Goal: Task Accomplishment & Management: Manage account settings

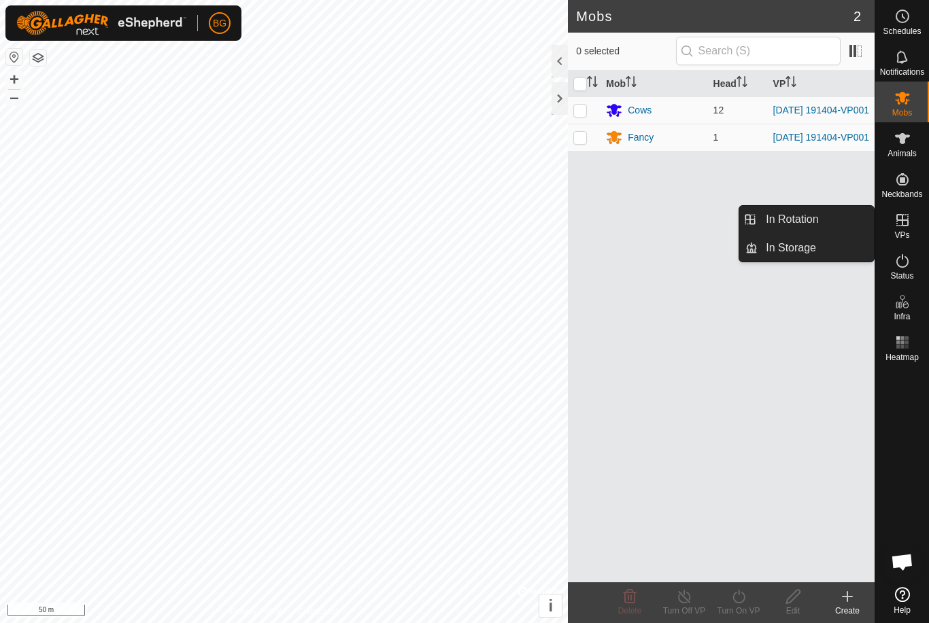
click at [907, 227] on icon at bounding box center [902, 220] width 16 height 16
click at [843, 599] on icon at bounding box center [847, 597] width 16 height 16
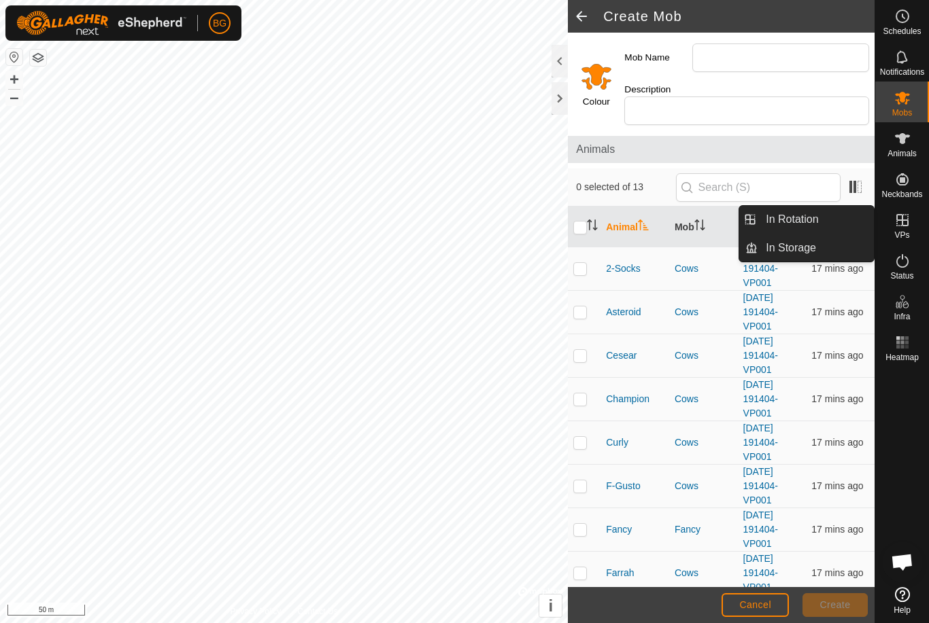
click at [908, 219] on icon at bounding box center [902, 220] width 16 height 16
click at [908, 223] on icon at bounding box center [902, 220] width 16 height 16
click at [905, 224] on icon at bounding box center [902, 220] width 16 height 16
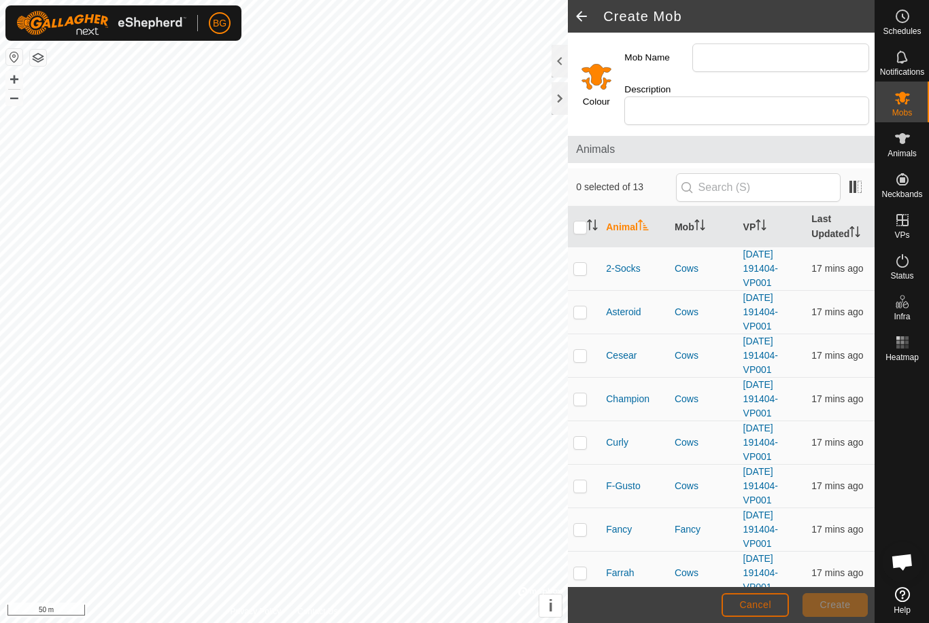
click at [758, 600] on span "Cancel" at bounding box center [755, 605] width 32 height 11
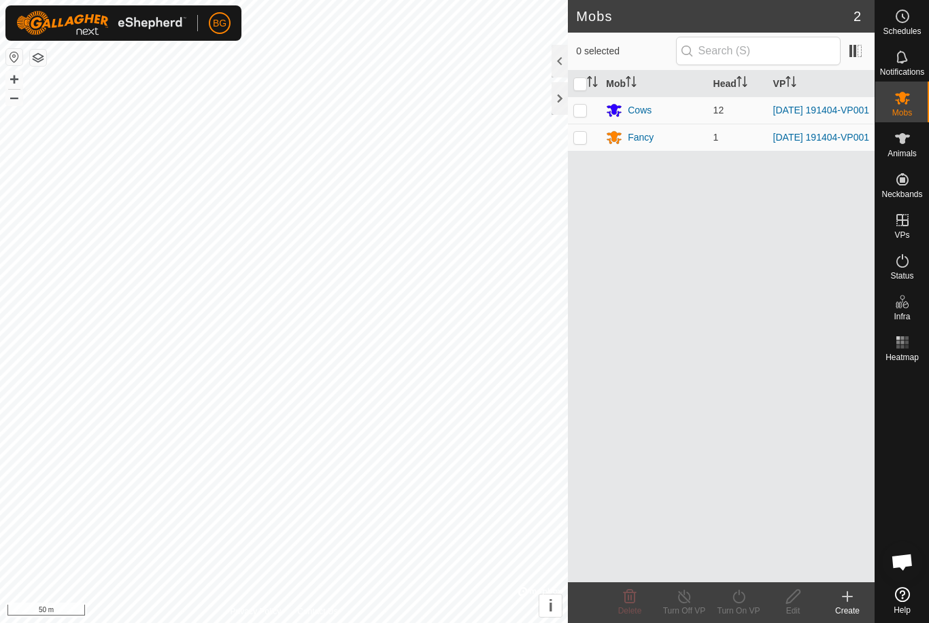
click at [846, 595] on icon at bounding box center [847, 597] width 16 height 16
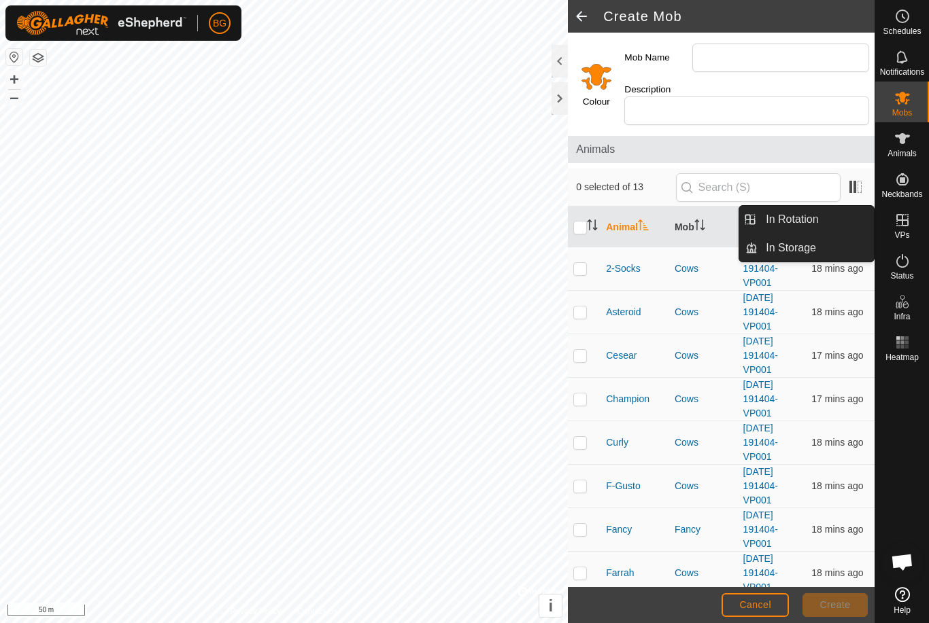
click at [801, 215] on span "In Rotation" at bounding box center [791, 219] width 52 height 16
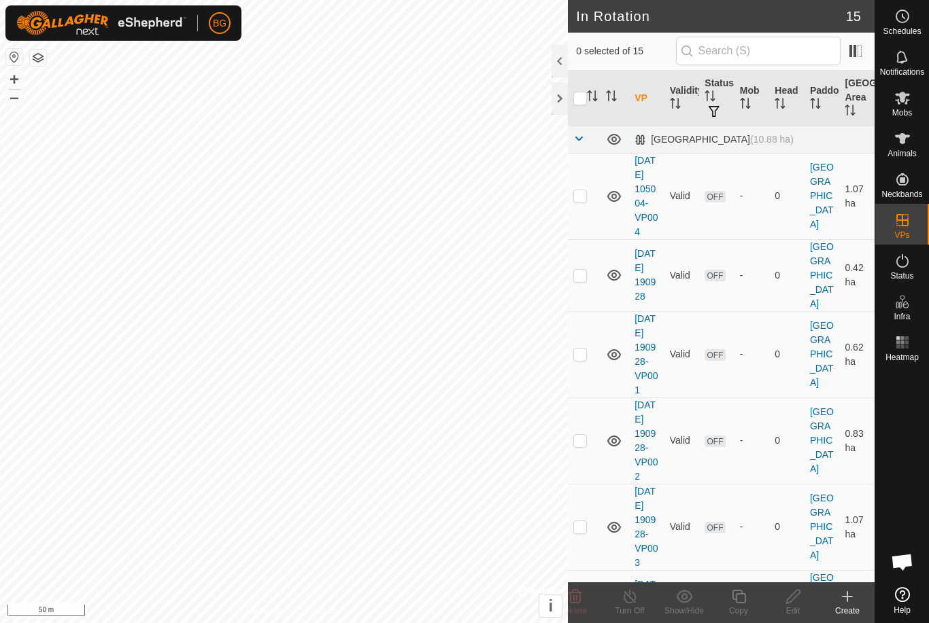
click at [840, 599] on icon at bounding box center [847, 597] width 16 height 16
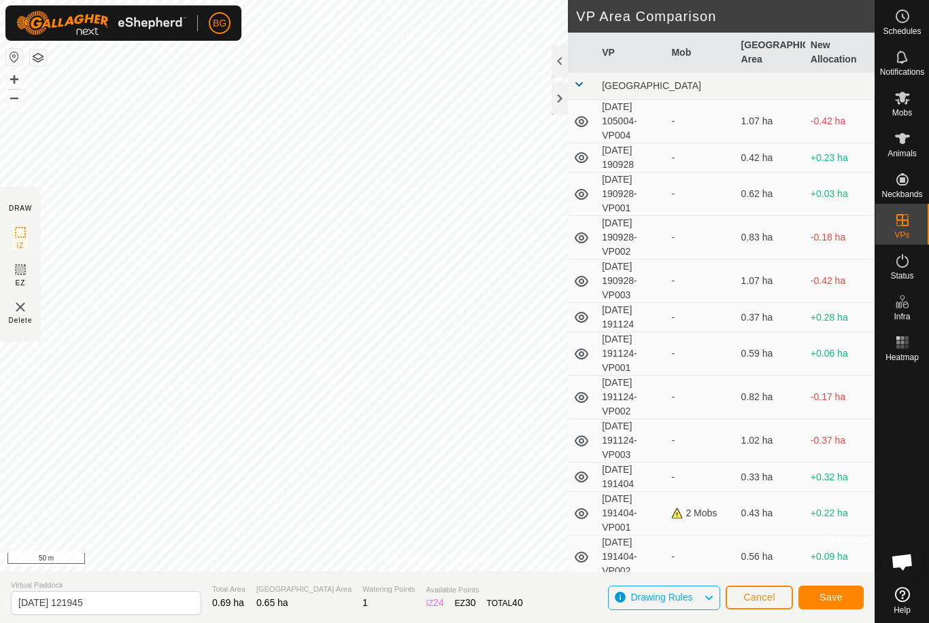
click at [840, 596] on span "Save" at bounding box center [830, 597] width 23 height 11
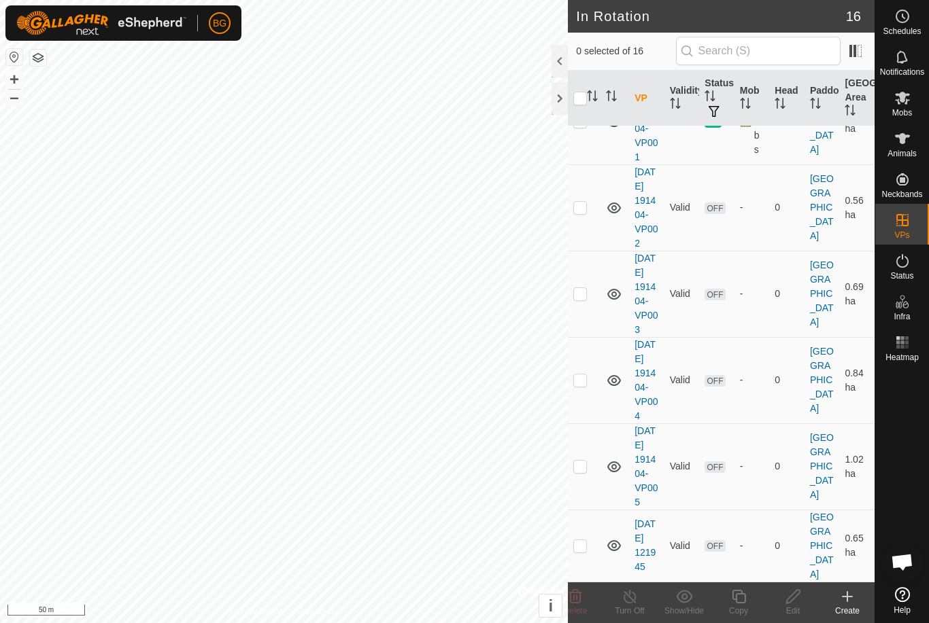
scroll to position [1066, 0]
click at [582, 538] on td at bounding box center [584, 546] width 33 height 72
checkbox input "true"
click at [577, 542] on p-checkbox at bounding box center [580, 545] width 14 height 11
checkbox input "false"
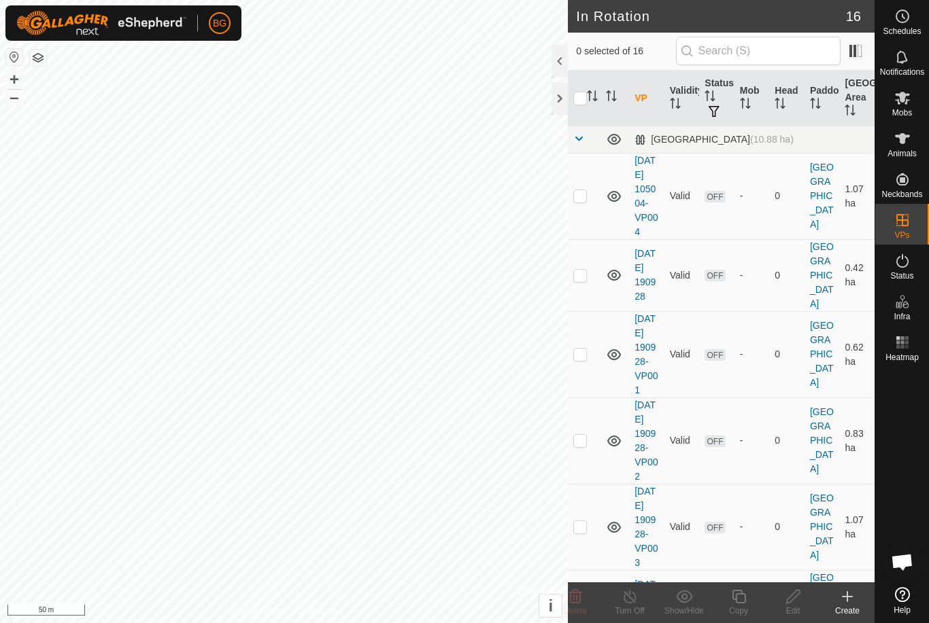
scroll to position [0, 0]
click at [579, 201] on p-checkbox at bounding box center [580, 195] width 14 height 11
checkbox input "true"
click at [576, 281] on p-checkbox at bounding box center [580, 275] width 14 height 11
checkbox input "true"
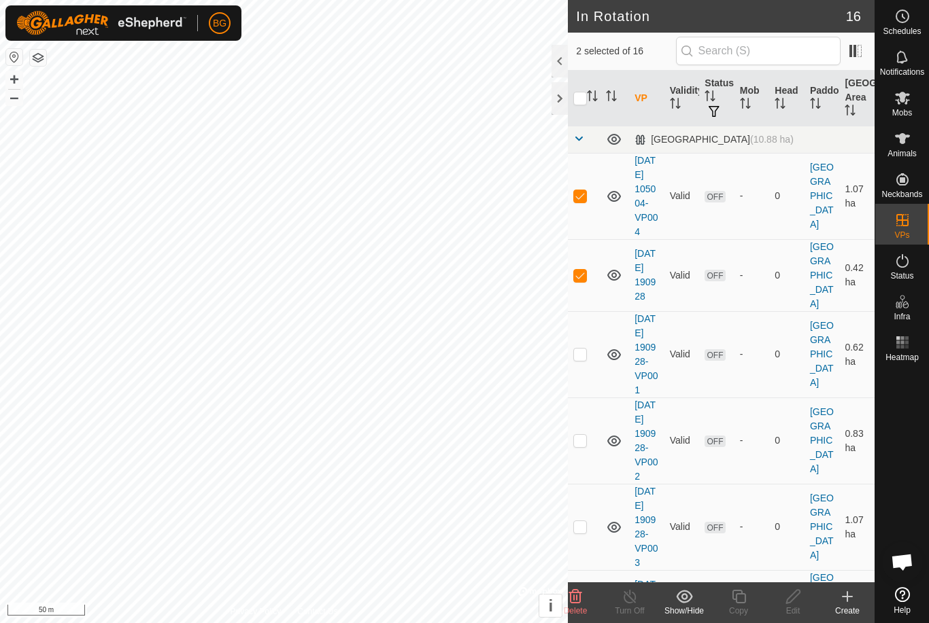
click at [582, 360] on p-checkbox at bounding box center [580, 354] width 14 height 11
checkbox input "true"
click at [580, 446] on p-checkbox at bounding box center [580, 440] width 14 height 11
checkbox input "true"
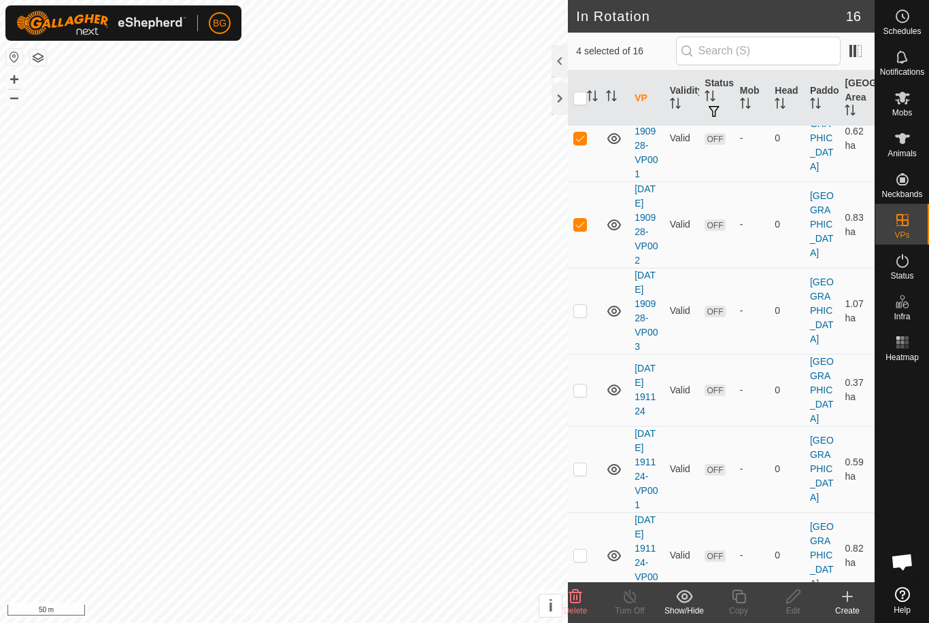
scroll to position [219, 0]
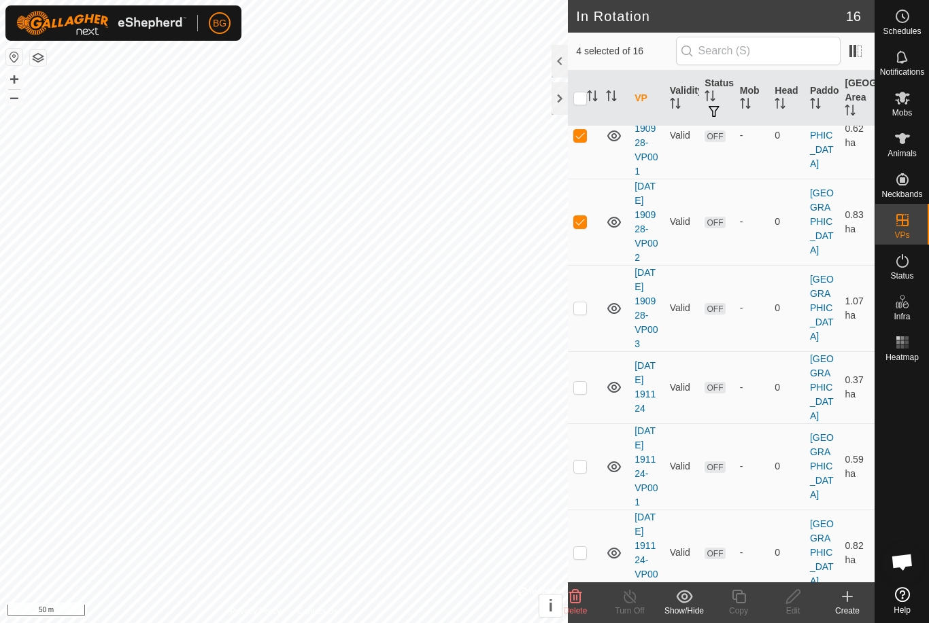
click at [586, 313] on p-checkbox at bounding box center [580, 308] width 14 height 11
checkbox input "true"
click at [582, 393] on p-checkbox at bounding box center [580, 387] width 14 height 11
checkbox input "true"
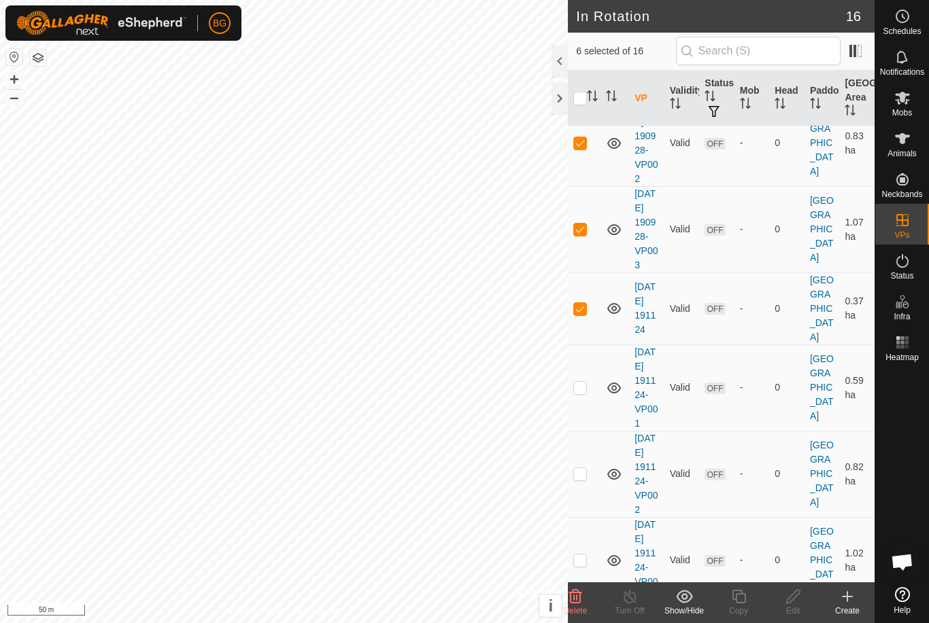
scroll to position [308, 0]
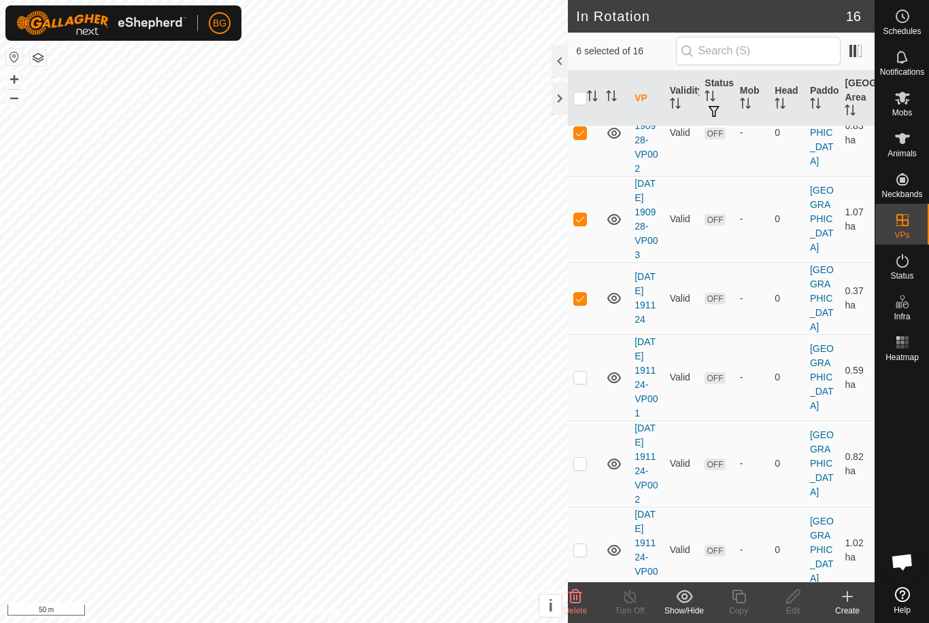
click at [583, 421] on td at bounding box center [584, 377] width 33 height 86
checkbox input "true"
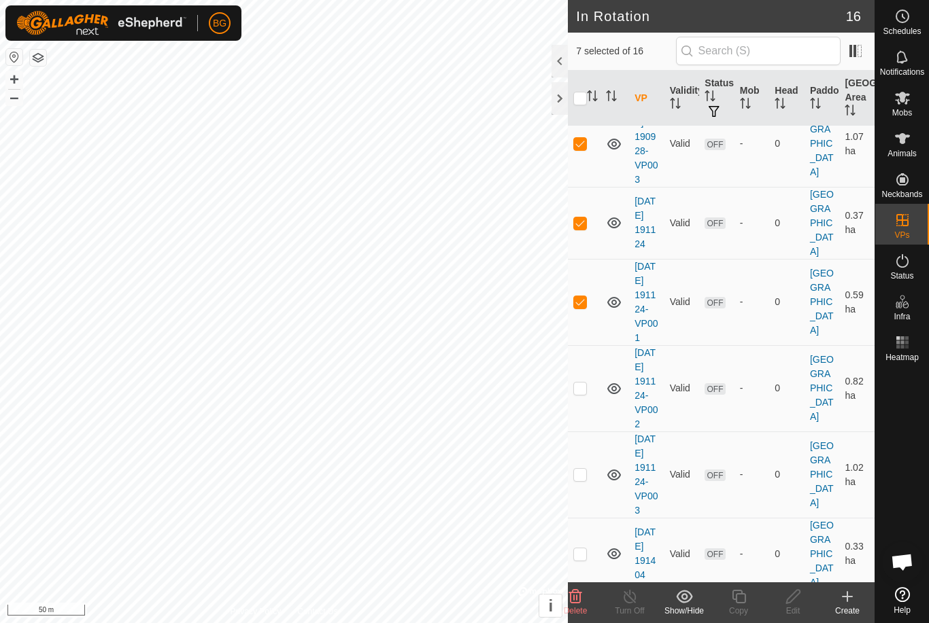
scroll to position [385, 0]
click at [579, 392] on p-checkbox at bounding box center [580, 386] width 14 height 11
checkbox input "true"
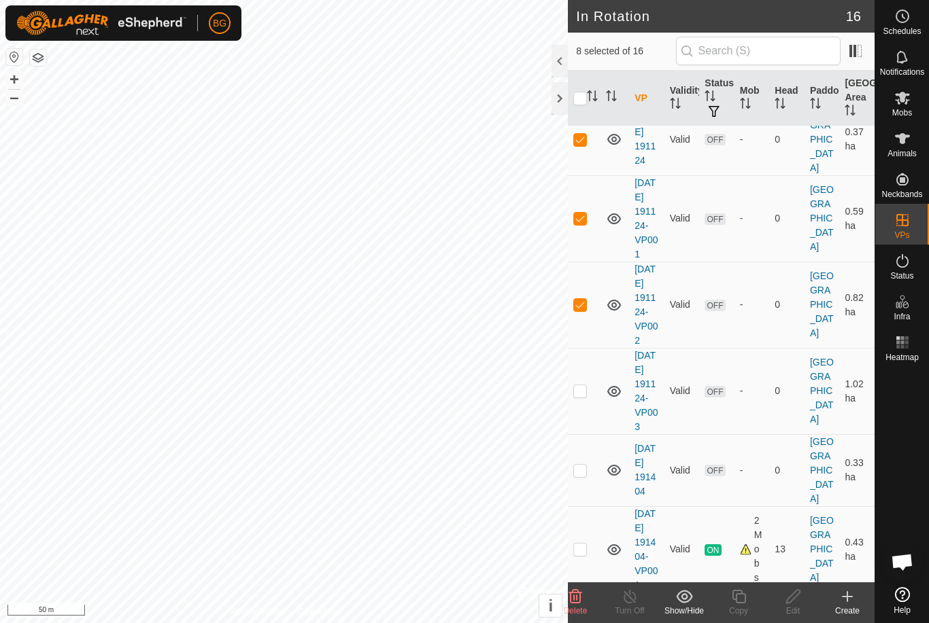
scroll to position [472, 0]
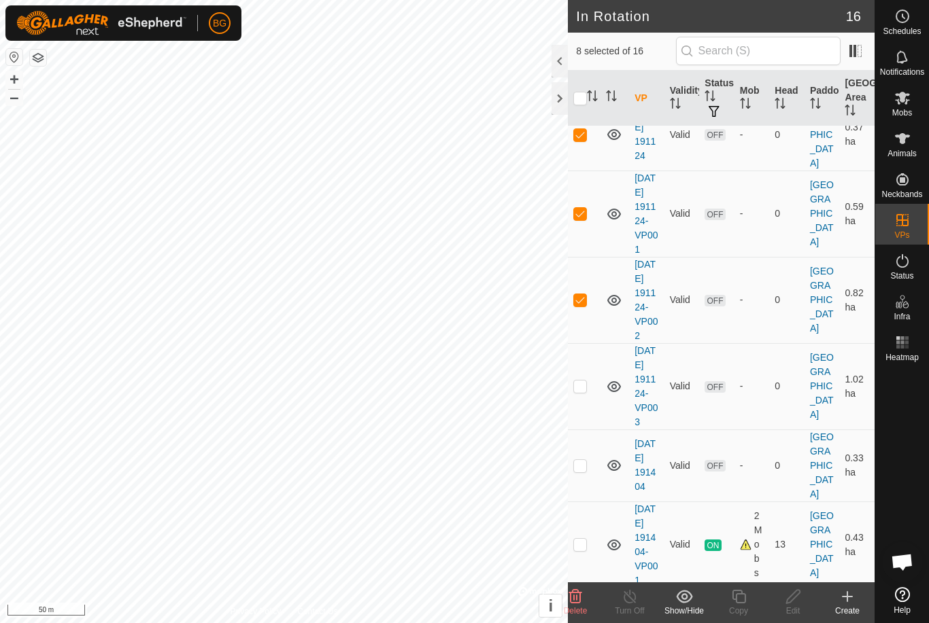
click at [583, 430] on td at bounding box center [584, 386] width 33 height 86
checkbox input "true"
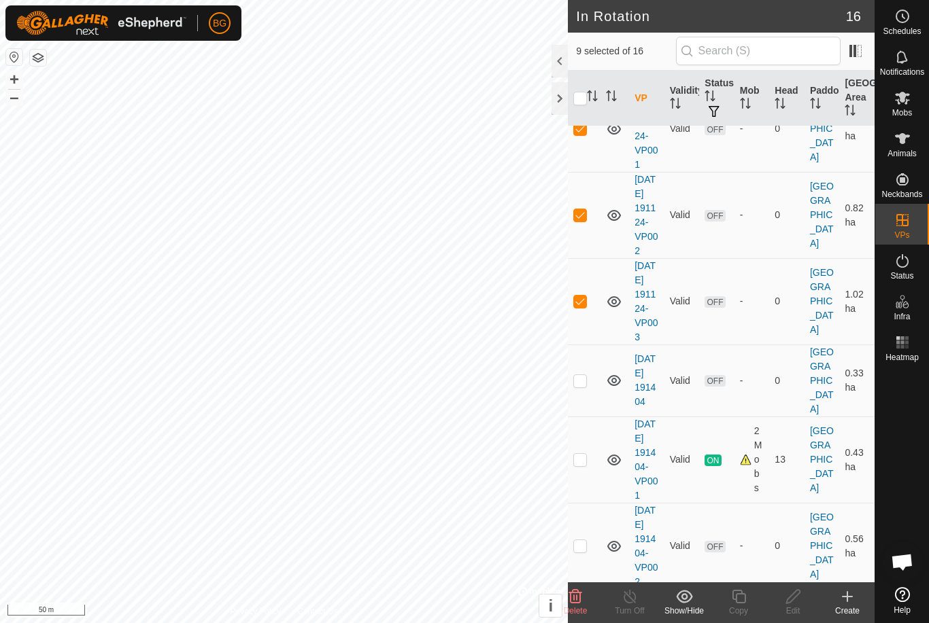
scroll to position [558, 0]
click at [581, 385] on p-checkbox at bounding box center [580, 379] width 14 height 11
checkbox input "true"
click at [574, 595] on icon at bounding box center [575, 597] width 13 height 14
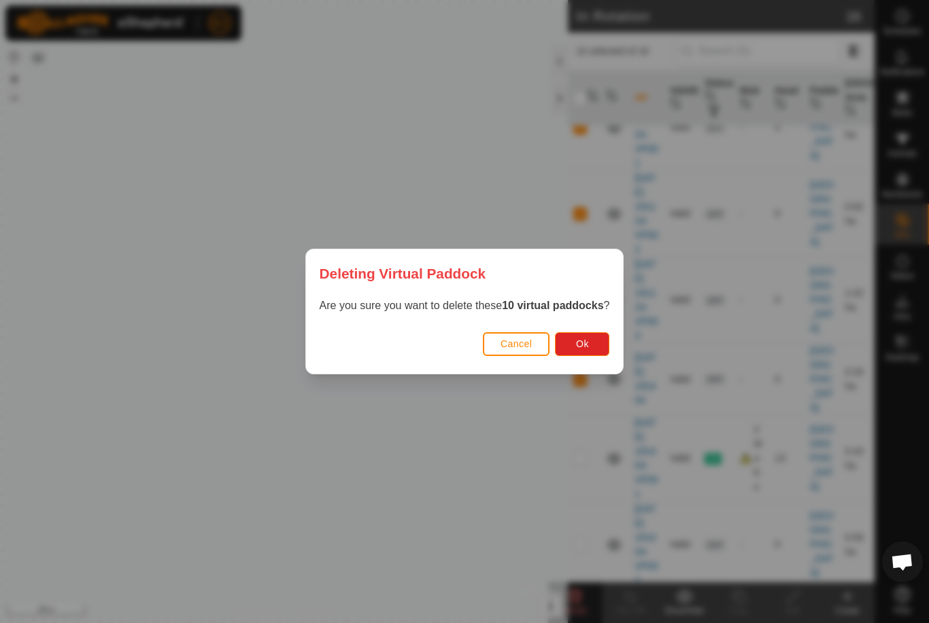
click at [583, 336] on button "Ok" at bounding box center [582, 344] width 54 height 24
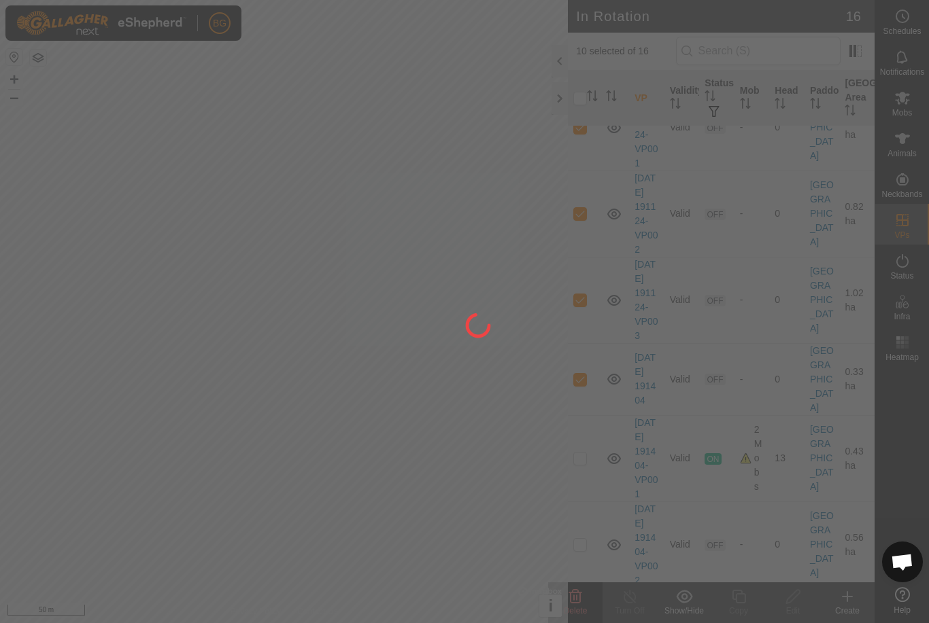
checkbox input "false"
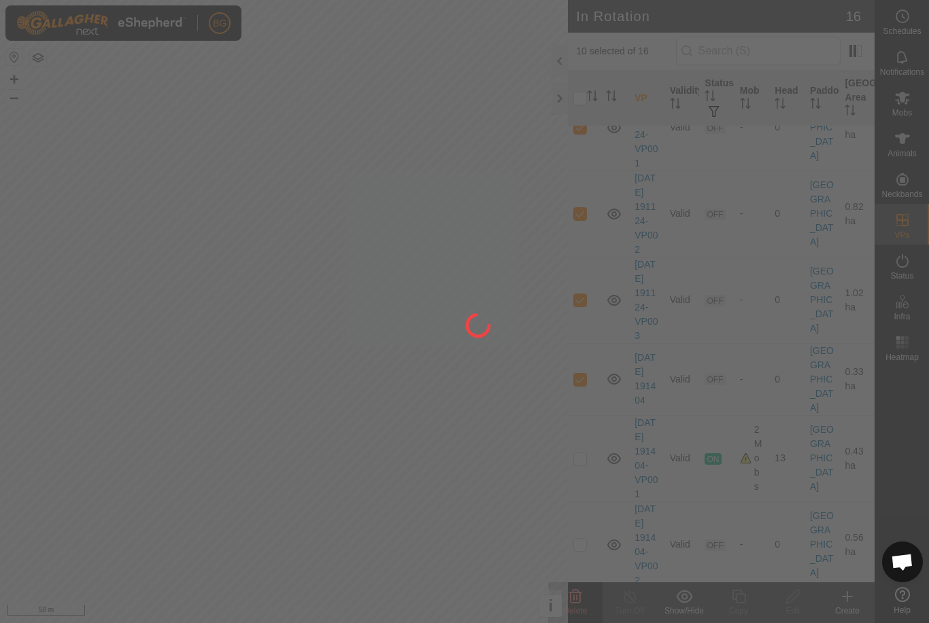
checkbox input "false"
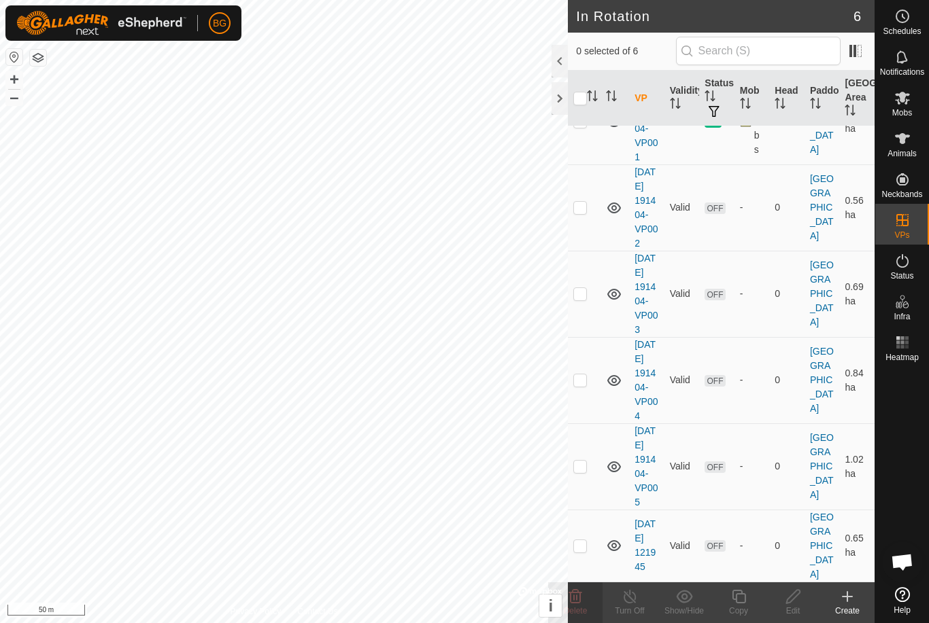
scroll to position [145, 0]
click at [578, 543] on p-checkbox at bounding box center [580, 545] width 14 height 11
checkbox input "true"
click at [739, 597] on icon at bounding box center [738, 597] width 17 height 16
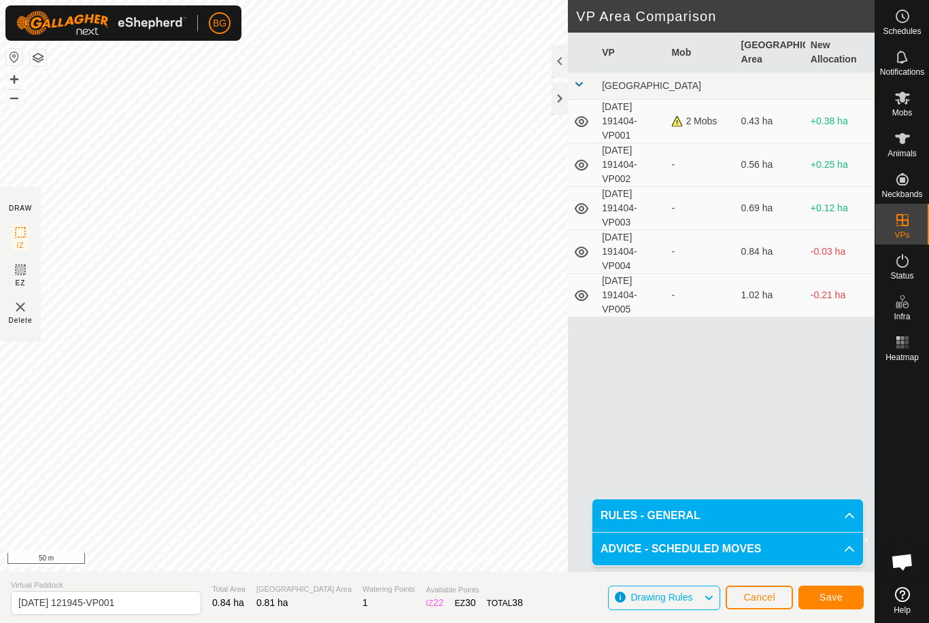
click at [835, 592] on span "Save" at bounding box center [830, 597] width 23 height 11
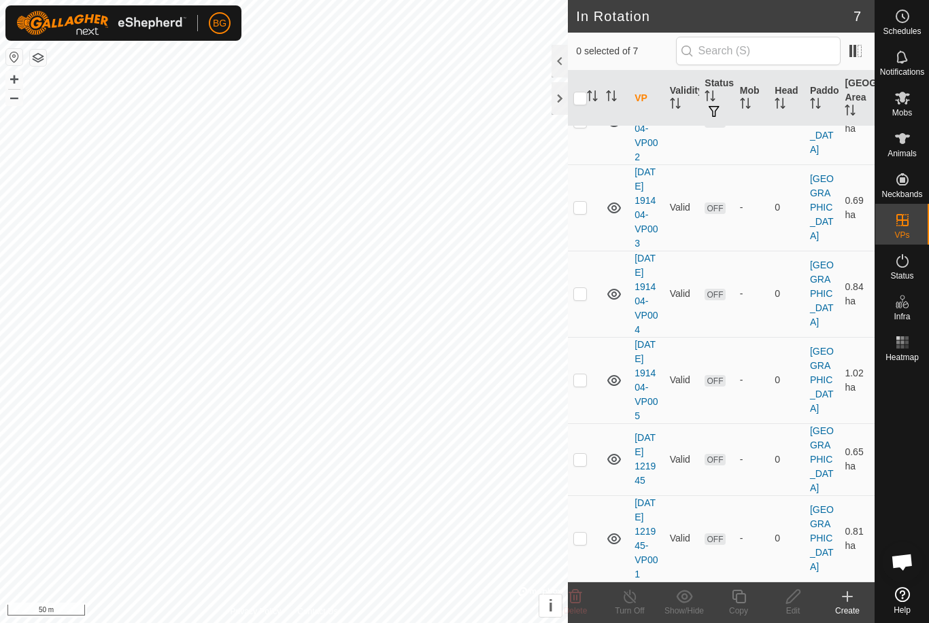
scroll to position [246, 0]
click at [582, 533] on p-checkbox at bounding box center [580, 538] width 14 height 11
checkbox input "true"
click at [792, 593] on icon at bounding box center [792, 597] width 17 height 16
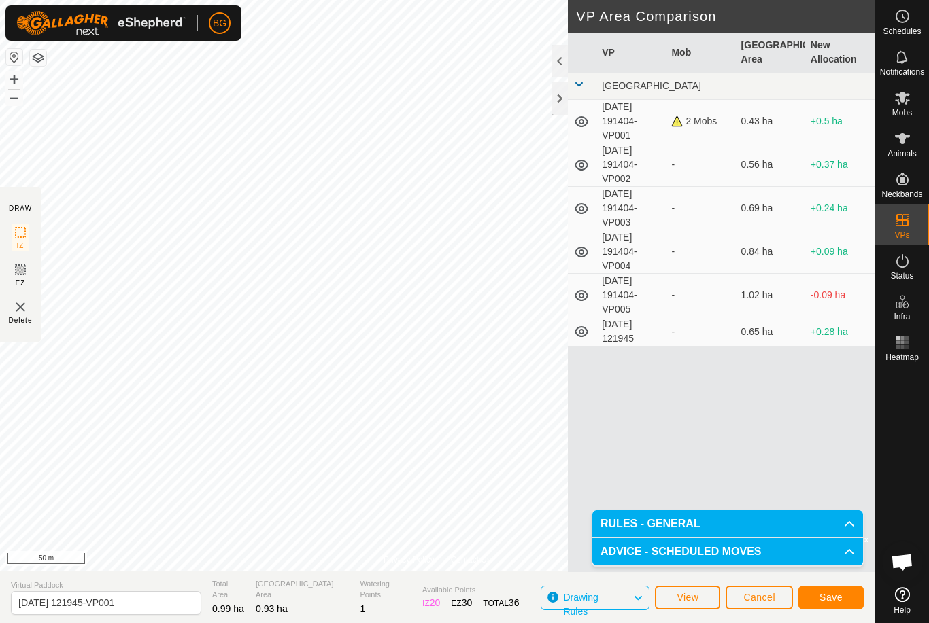
click at [835, 596] on span "Save" at bounding box center [830, 597] width 23 height 11
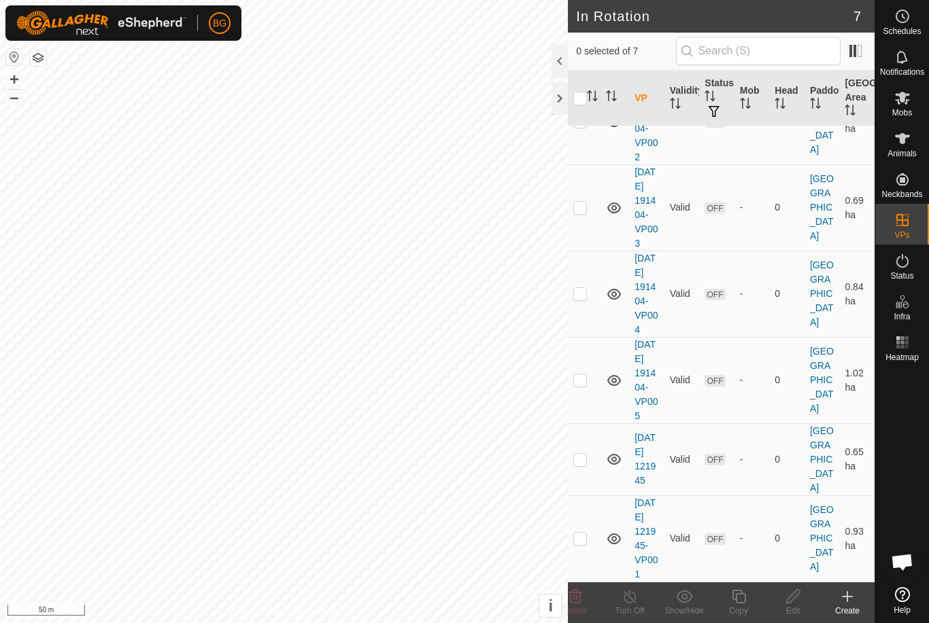
scroll to position [246, 0]
click at [576, 534] on p-checkbox at bounding box center [580, 538] width 14 height 11
checkbox input "true"
click at [742, 595] on icon at bounding box center [738, 597] width 17 height 16
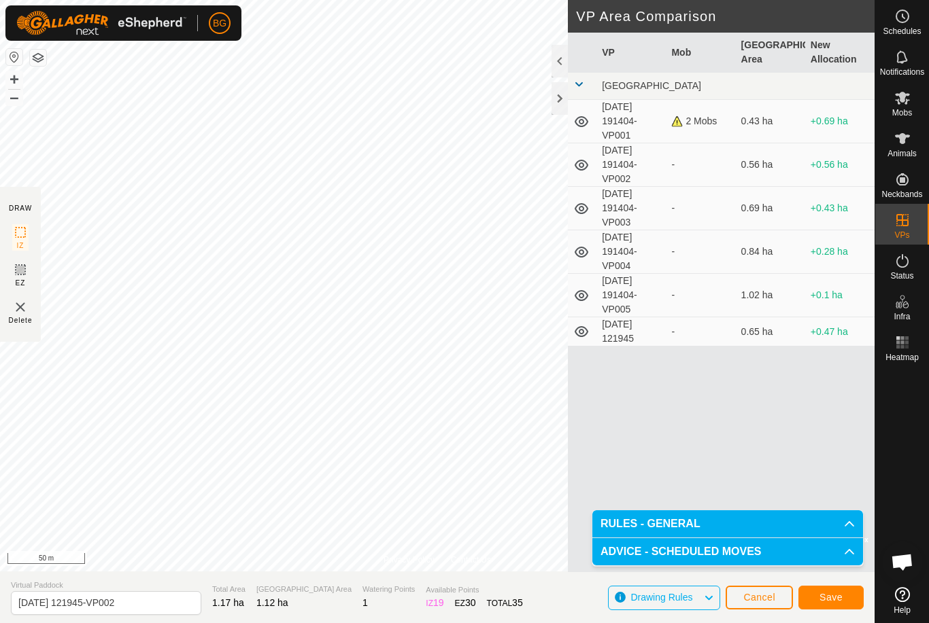
click at [835, 592] on span "Save" at bounding box center [830, 597] width 23 height 11
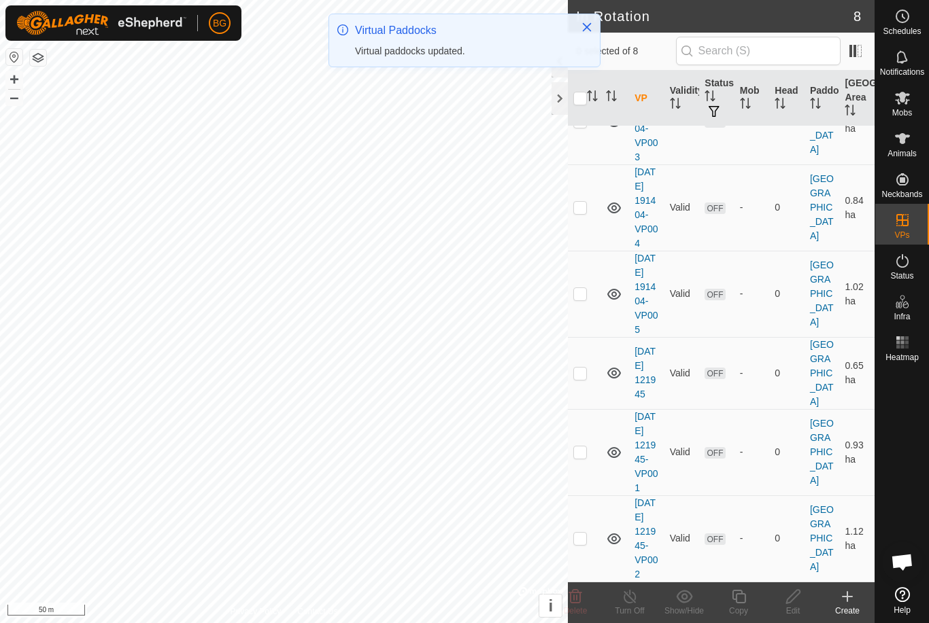
scroll to position [347, 0]
click at [581, 533] on p-checkbox at bounding box center [580, 538] width 14 height 11
checkbox input "true"
click at [740, 595] on icon at bounding box center [738, 597] width 14 height 14
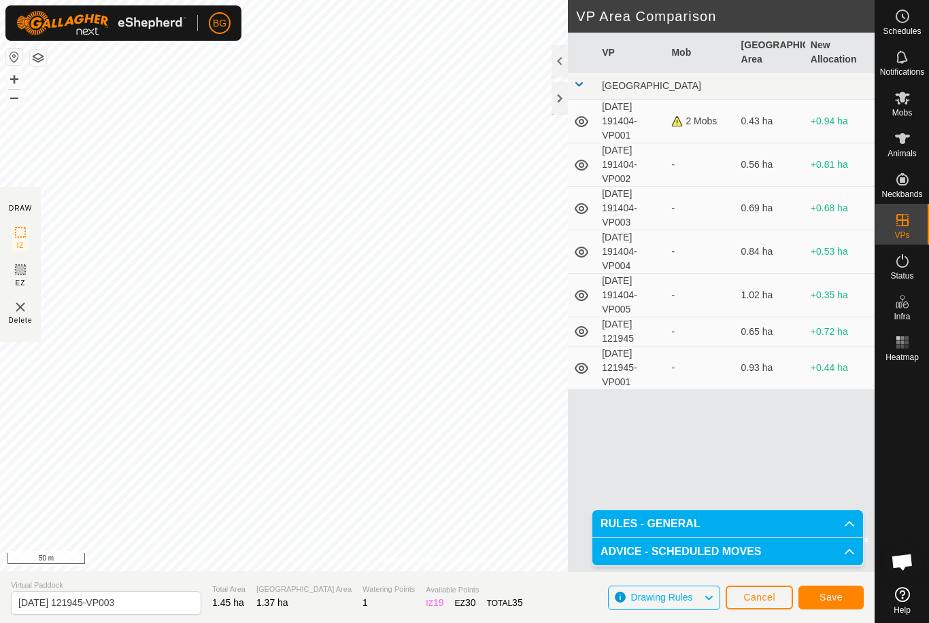
click at [835, 593] on span "Save" at bounding box center [830, 597] width 23 height 11
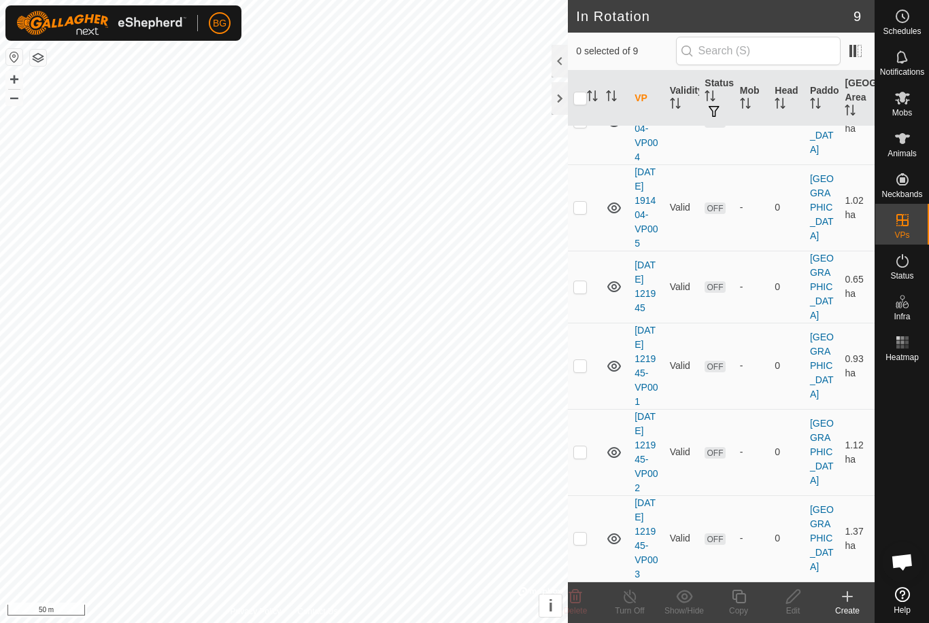
scroll to position [447, 0]
click at [583, 360] on p-checkbox at bounding box center [580, 365] width 14 height 11
checkbox input "true"
click at [736, 599] on icon at bounding box center [738, 597] width 14 height 14
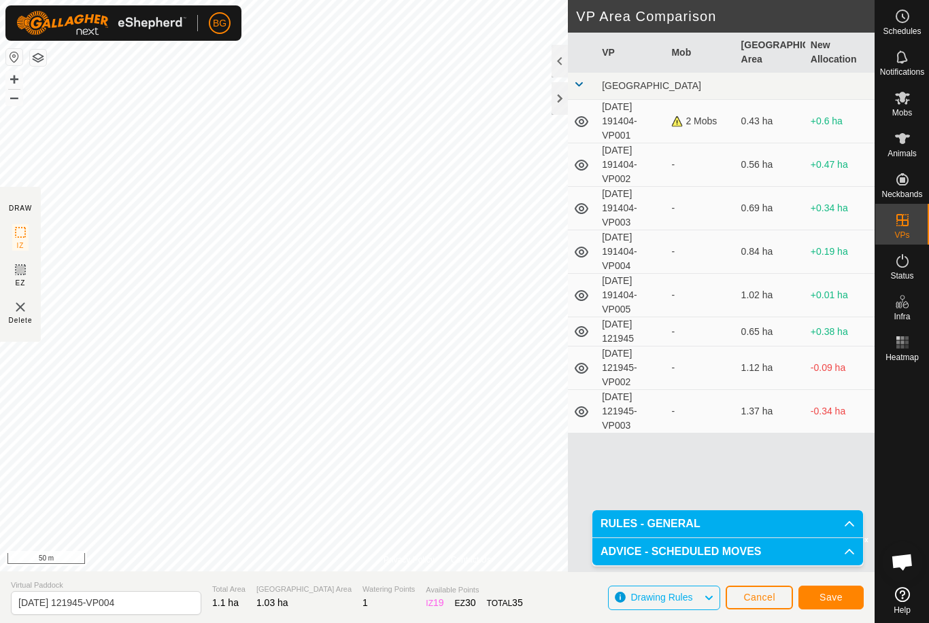
click at [836, 592] on span "Save" at bounding box center [830, 597] width 23 height 11
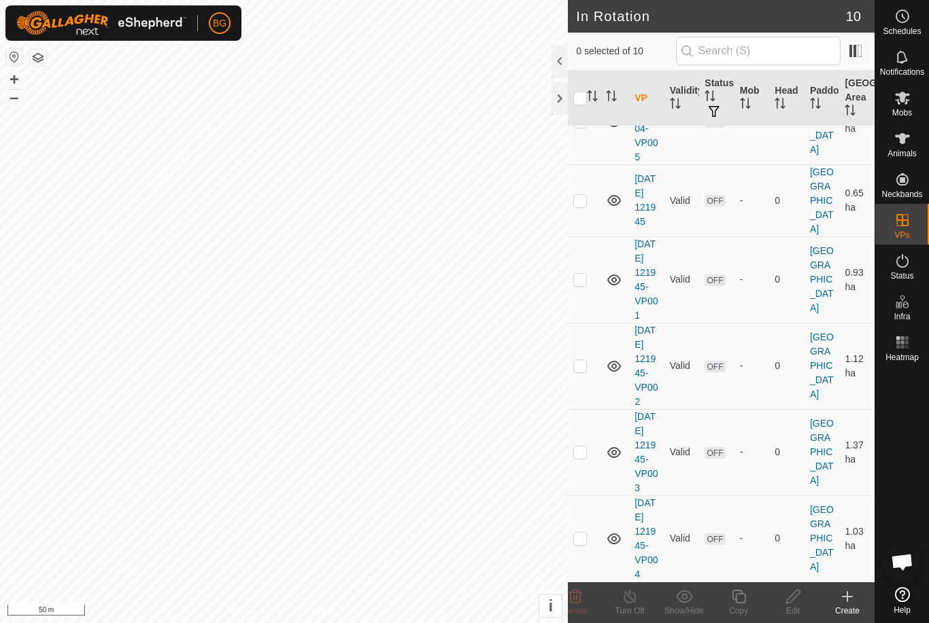
scroll to position [548, 0]
click at [577, 533] on p-checkbox at bounding box center [580, 538] width 14 height 11
checkbox input "true"
click at [740, 598] on icon at bounding box center [738, 597] width 17 height 16
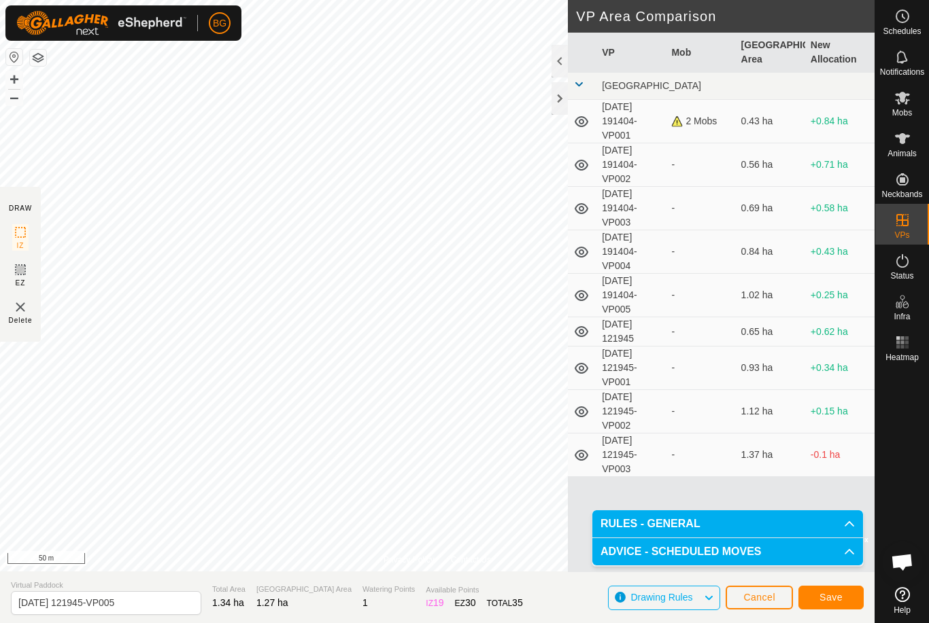
click at [831, 598] on span "Save" at bounding box center [830, 597] width 23 height 11
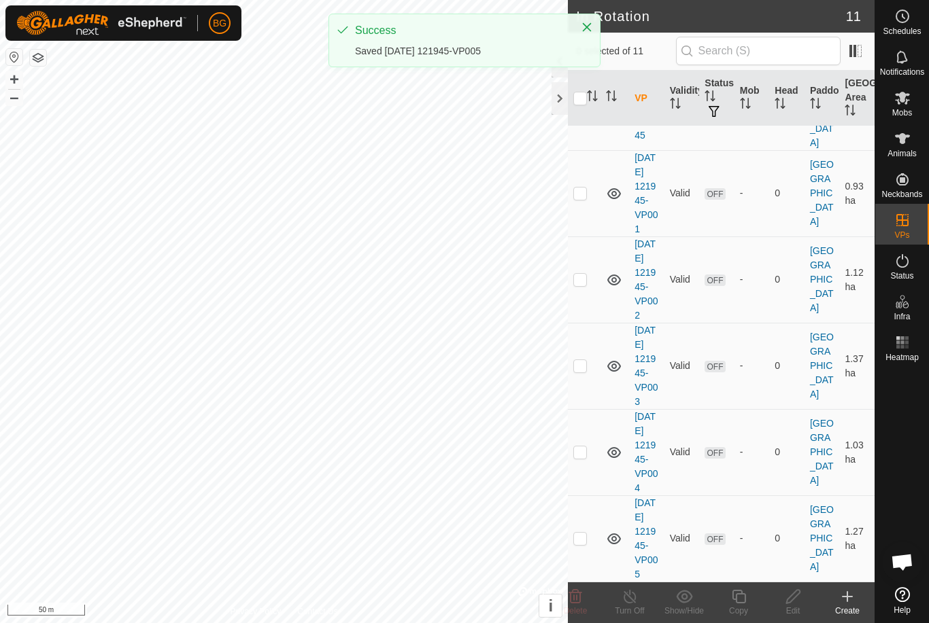
scroll to position [649, 0]
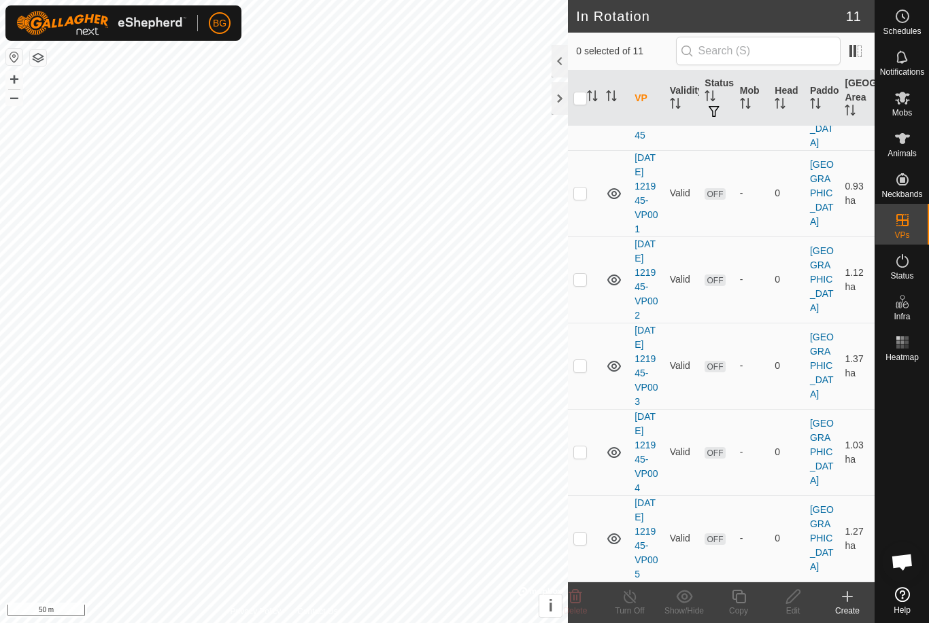
click at [574, 533] on p-checkbox at bounding box center [580, 538] width 14 height 11
checkbox input "true"
click at [735, 599] on icon at bounding box center [738, 597] width 14 height 14
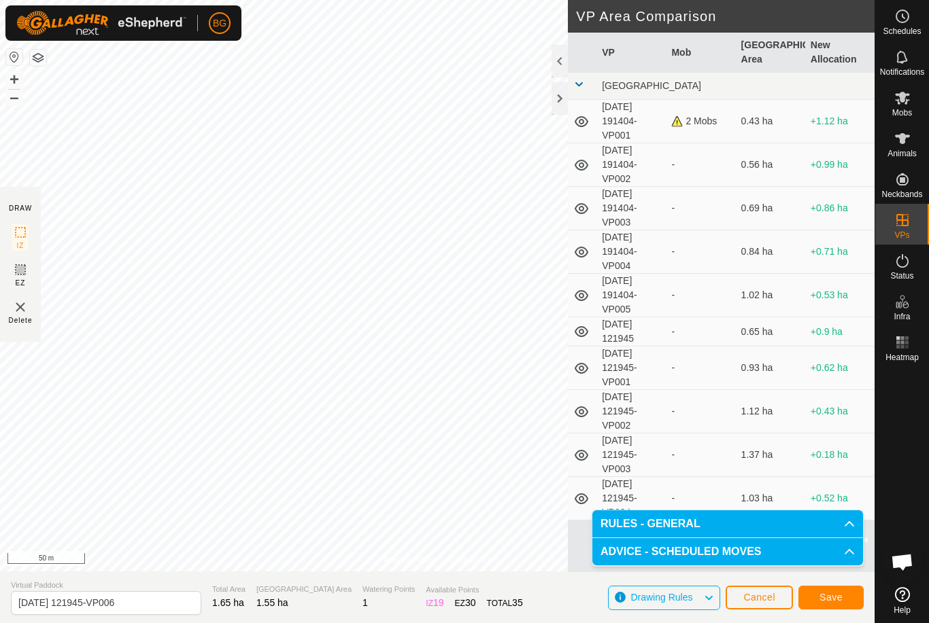
click at [840, 594] on span "Save" at bounding box center [830, 597] width 23 height 11
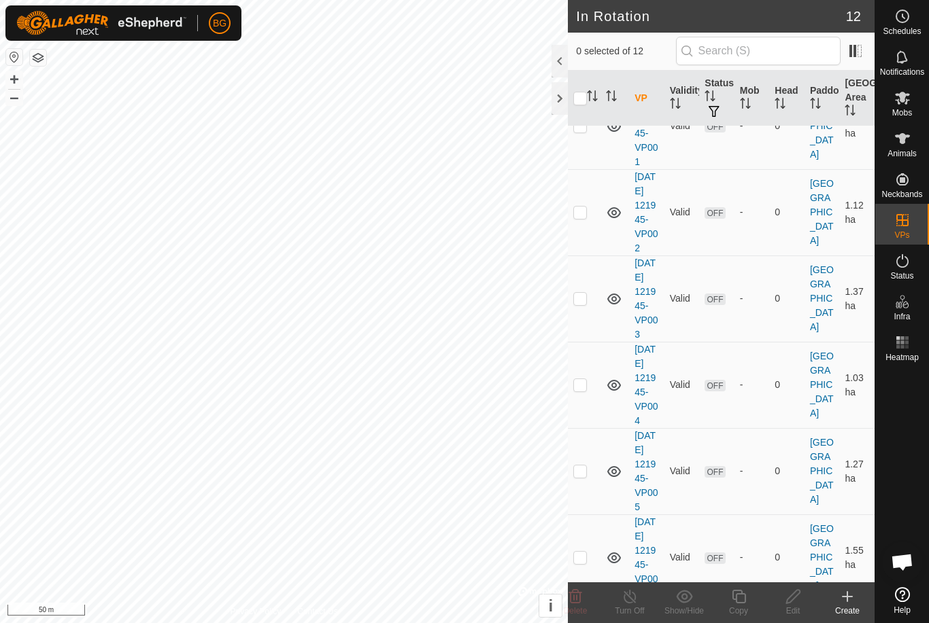
scroll to position [578, 0]
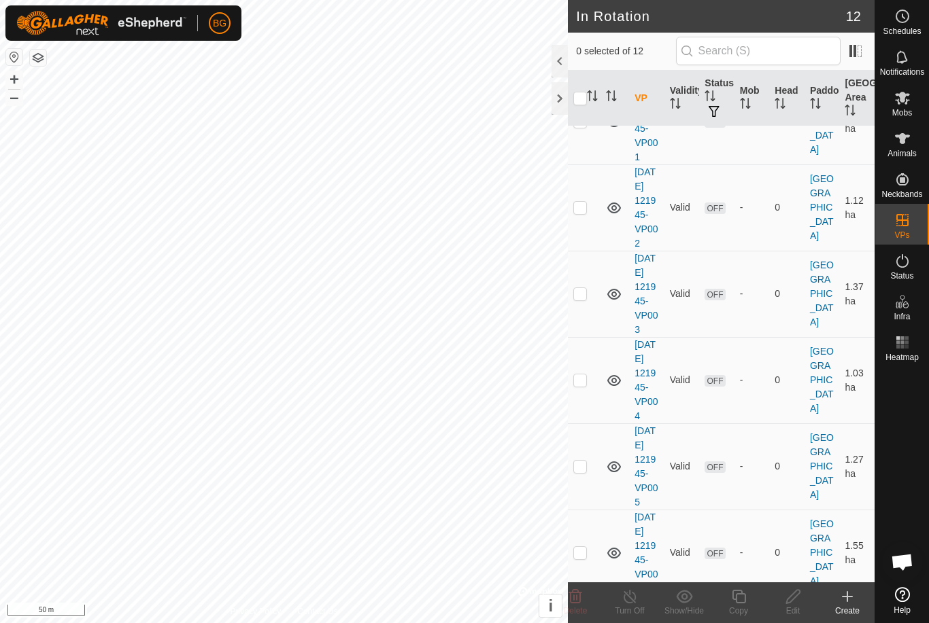
click at [579, 213] on p-checkbox at bounding box center [580, 207] width 14 height 11
click at [585, 213] on p-checkbox at bounding box center [580, 207] width 14 height 11
checkbox input "false"
click at [581, 126] on p-checkbox at bounding box center [580, 121] width 14 height 11
checkbox input "true"
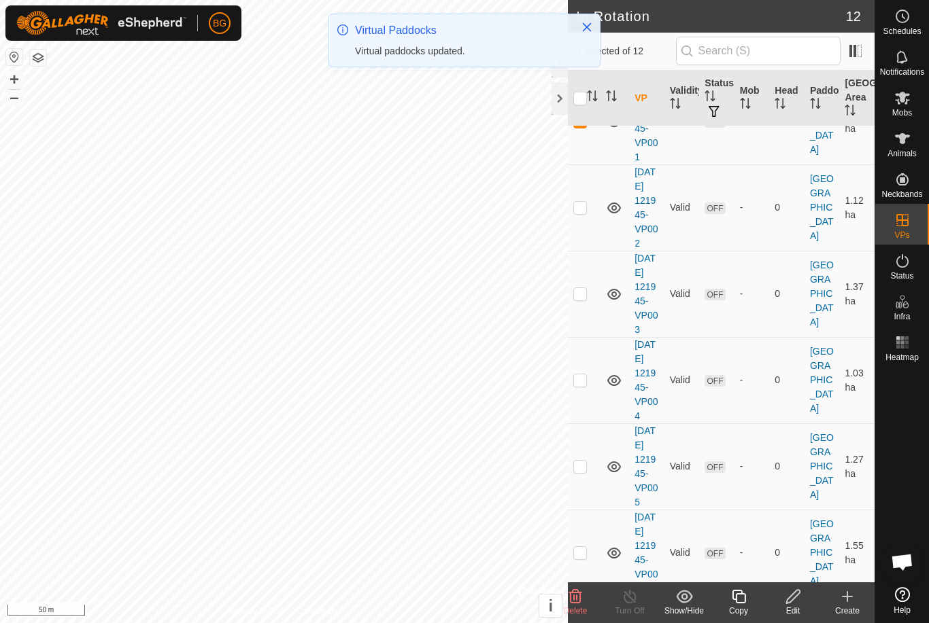
click at [586, 126] on p-checkbox at bounding box center [580, 121] width 14 height 11
checkbox input "false"
click at [578, 299] on p-checkbox at bounding box center [580, 293] width 14 height 11
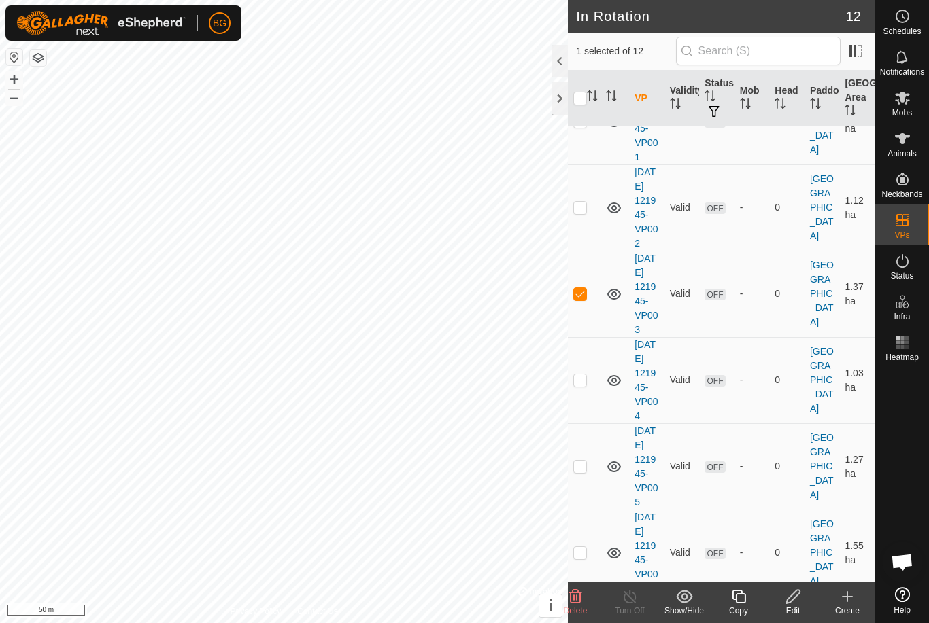
click at [579, 299] on p-checkbox at bounding box center [580, 293] width 14 height 11
checkbox input "false"
click at [581, 385] on p-checkbox at bounding box center [580, 380] width 14 height 11
checkbox input "true"
click at [738, 591] on icon at bounding box center [738, 597] width 14 height 14
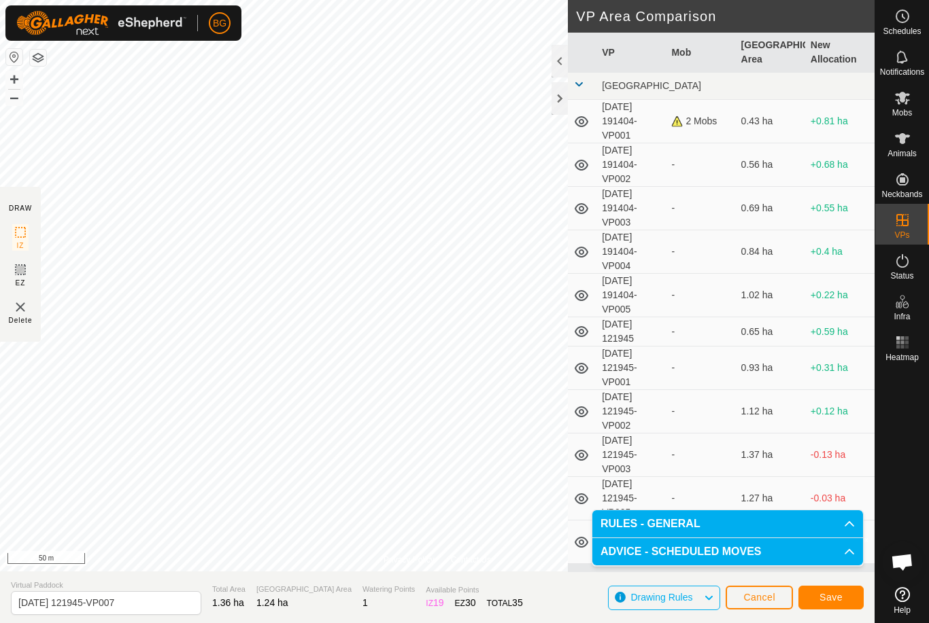
click at [833, 597] on span "Save" at bounding box center [830, 597] width 23 height 11
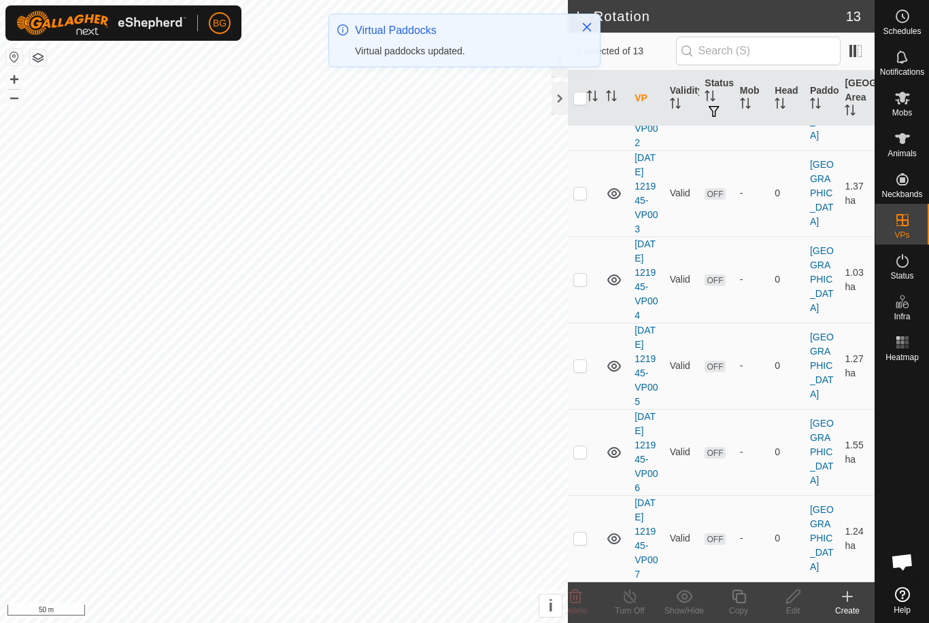
scroll to position [850, 0]
click at [576, 533] on p-checkbox at bounding box center [580, 538] width 14 height 11
checkbox input "true"
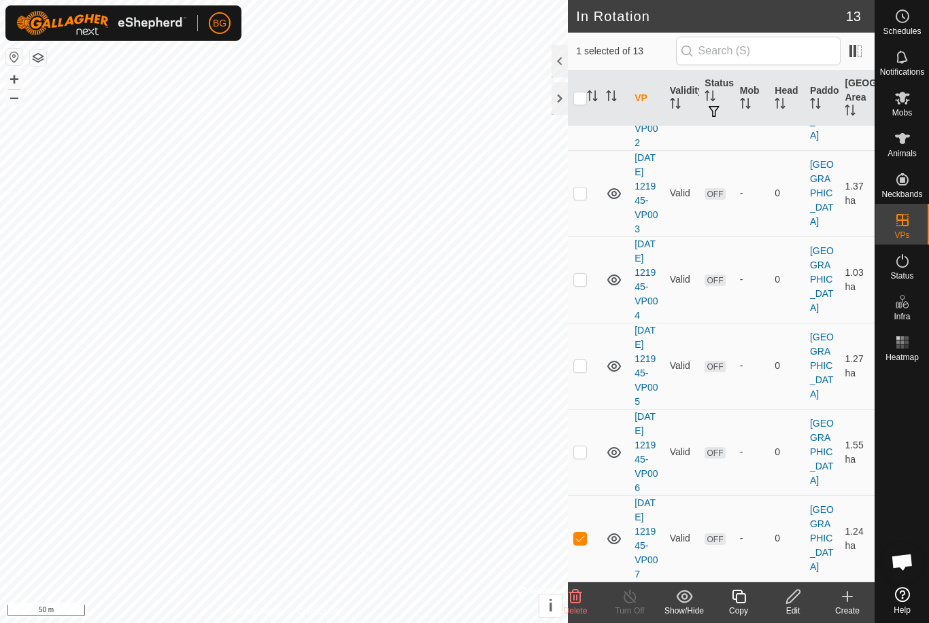
click at [739, 600] on icon at bounding box center [738, 597] width 17 height 16
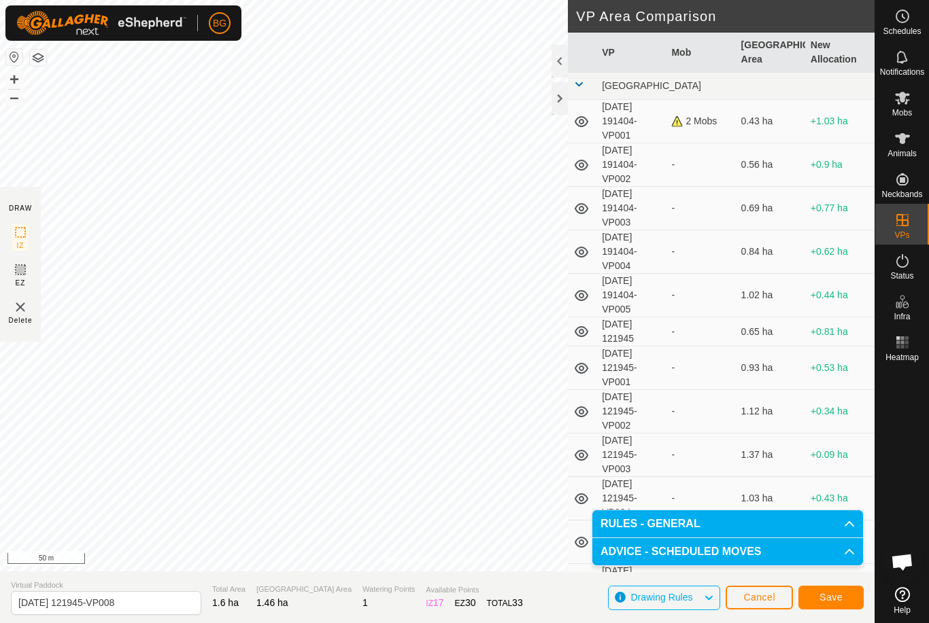
click at [832, 593] on span "Save" at bounding box center [830, 597] width 23 height 11
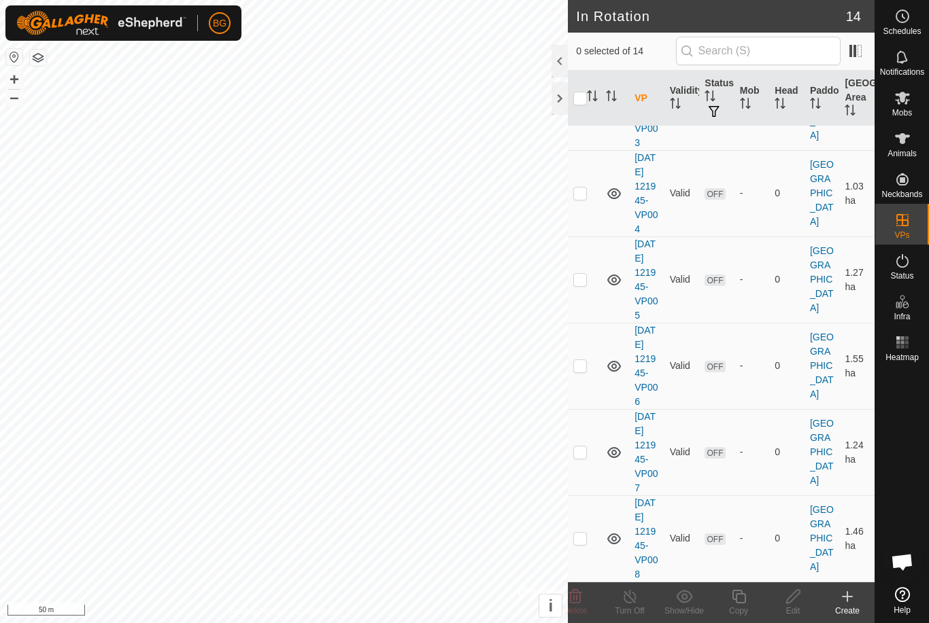
scroll to position [950, 0]
click at [576, 533] on p-checkbox at bounding box center [580, 538] width 14 height 11
checkbox input "true"
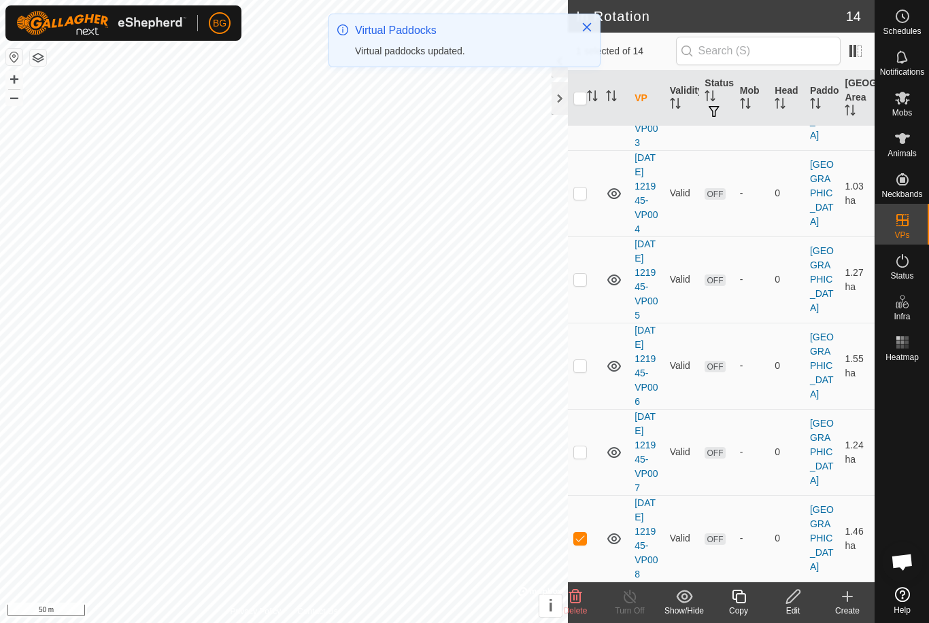
click at [742, 600] on icon at bounding box center [738, 597] width 17 height 16
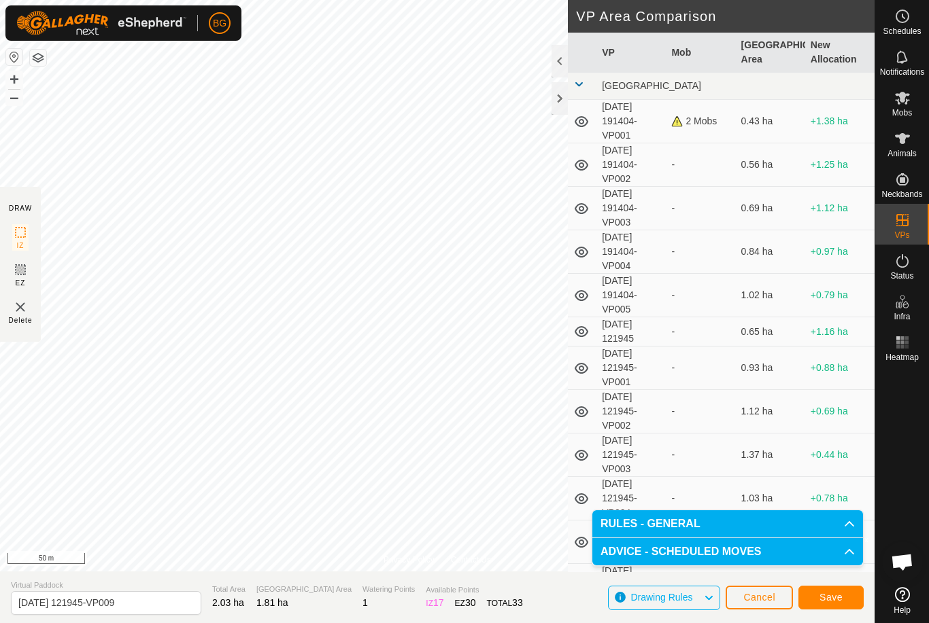
click at [831, 595] on span "Save" at bounding box center [830, 597] width 23 height 11
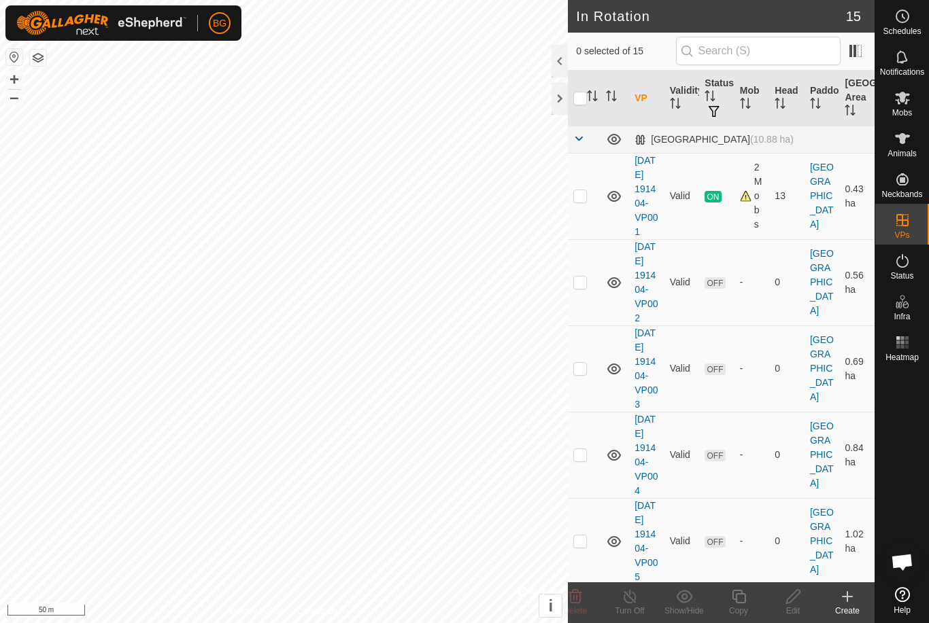
click at [578, 197] on p-checkbox at bounding box center [580, 195] width 14 height 11
click at [572, 209] on td at bounding box center [584, 196] width 33 height 86
checkbox input "false"
click at [584, 288] on p-checkbox at bounding box center [580, 282] width 14 height 11
checkbox input "true"
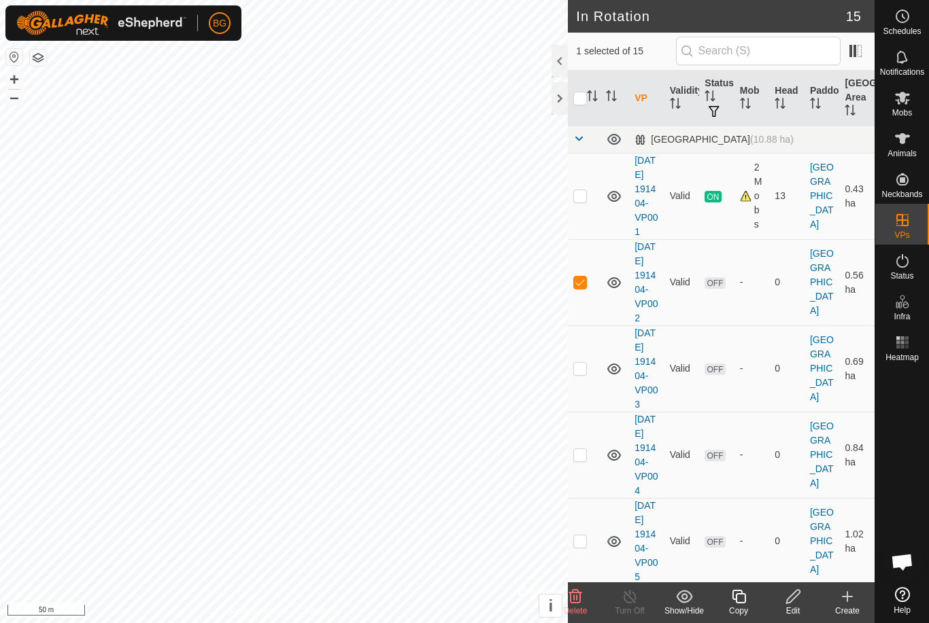
click at [576, 374] on p-checkbox at bounding box center [580, 368] width 14 height 11
checkbox input "true"
click at [583, 460] on p-checkbox at bounding box center [580, 454] width 14 height 11
checkbox input "true"
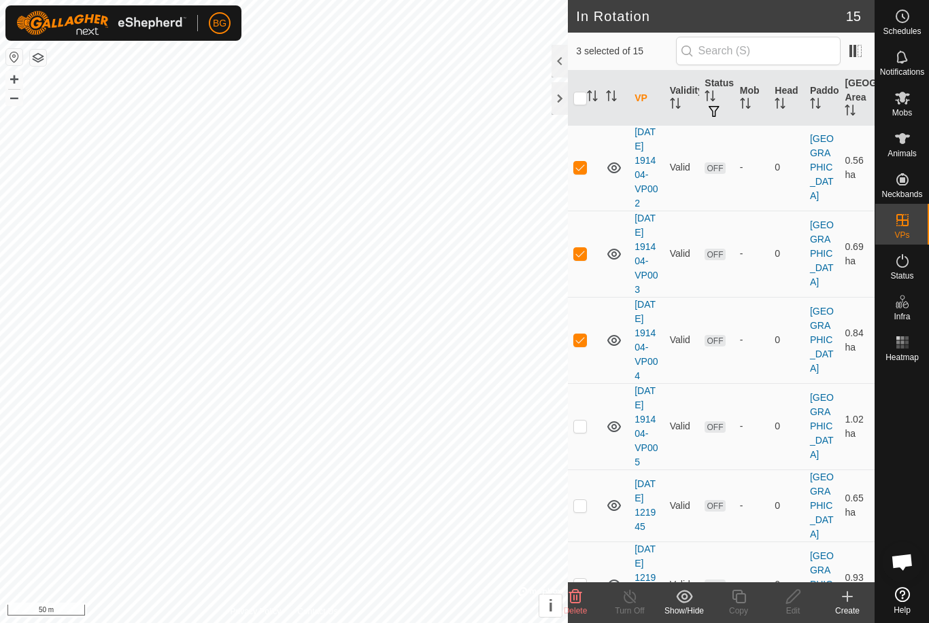
scroll to position [116, 0]
click at [582, 430] on p-checkbox at bounding box center [580, 424] width 14 height 11
checkbox input "true"
click at [576, 587] on div "Delete" at bounding box center [575, 603] width 54 height 41
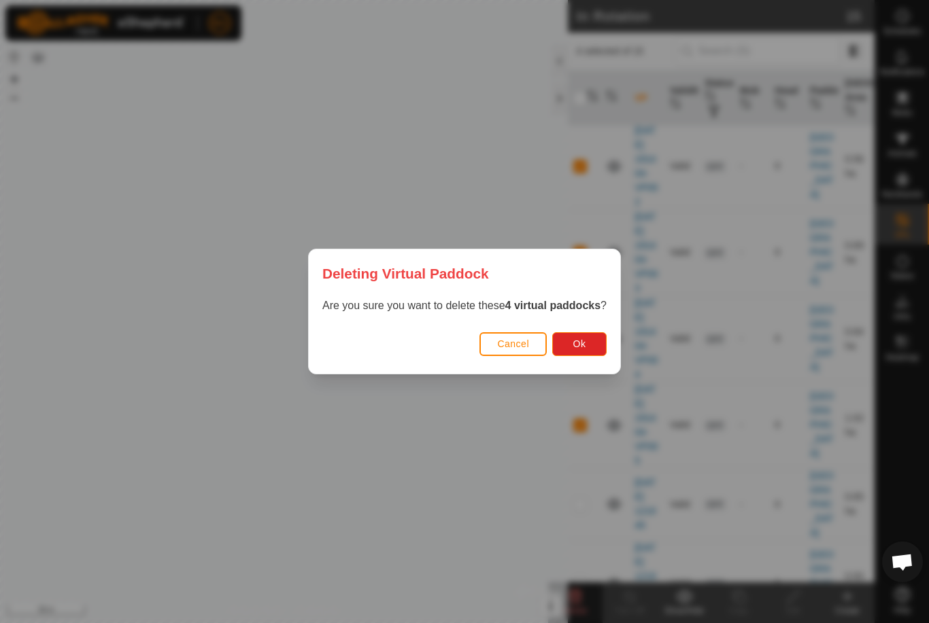
click at [598, 337] on button "Ok" at bounding box center [579, 344] width 54 height 24
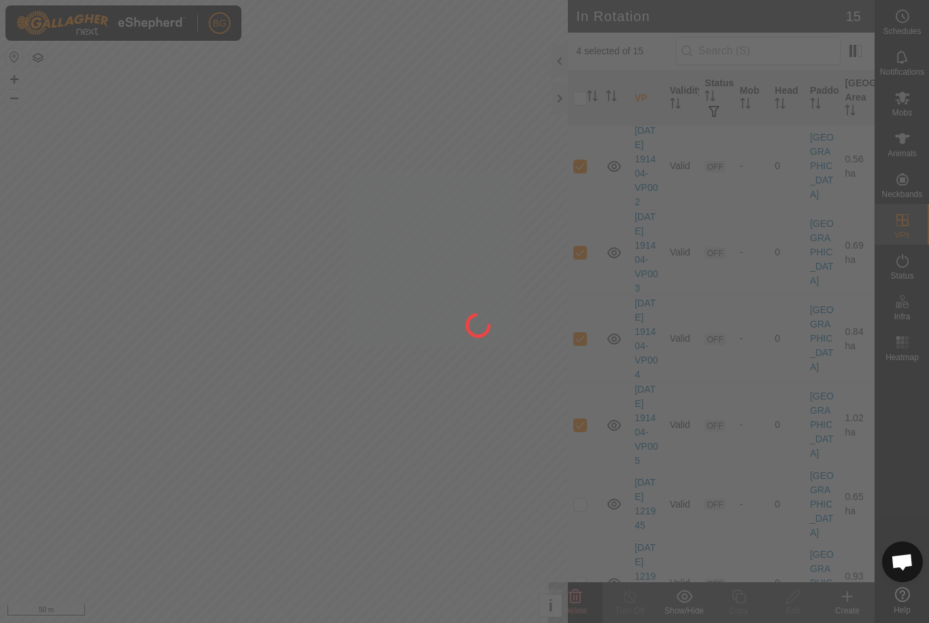
checkbox input "false"
